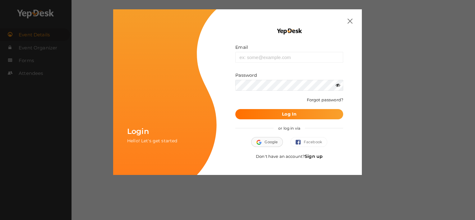
click at [269, 143] on button "Google" at bounding box center [267, 142] width 32 height 10
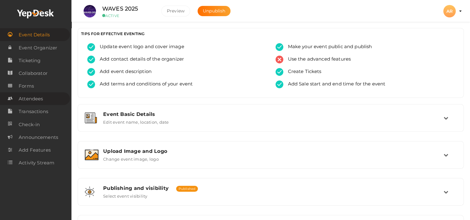
click at [40, 100] on span "Attendees" at bounding box center [31, 99] width 24 height 12
